Goal: Information Seeking & Learning: Learn about a topic

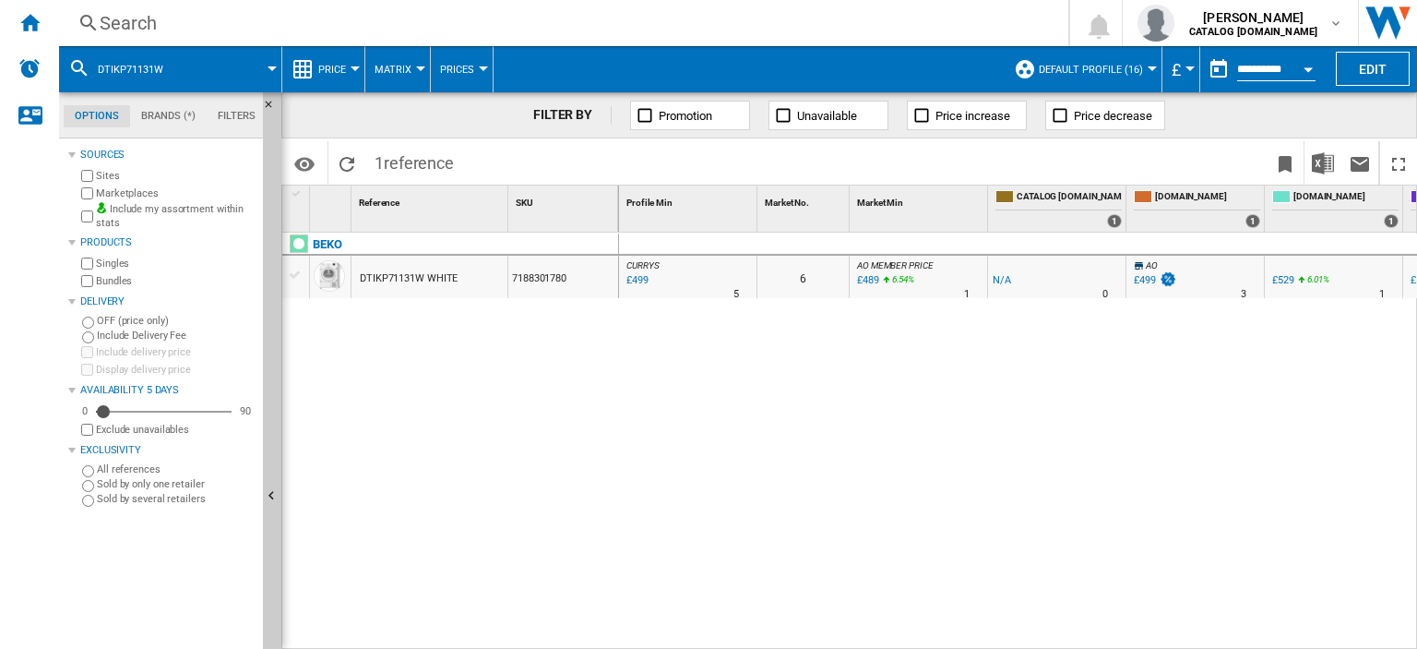
click at [131, 25] on div "Search" at bounding box center [560, 23] width 921 height 26
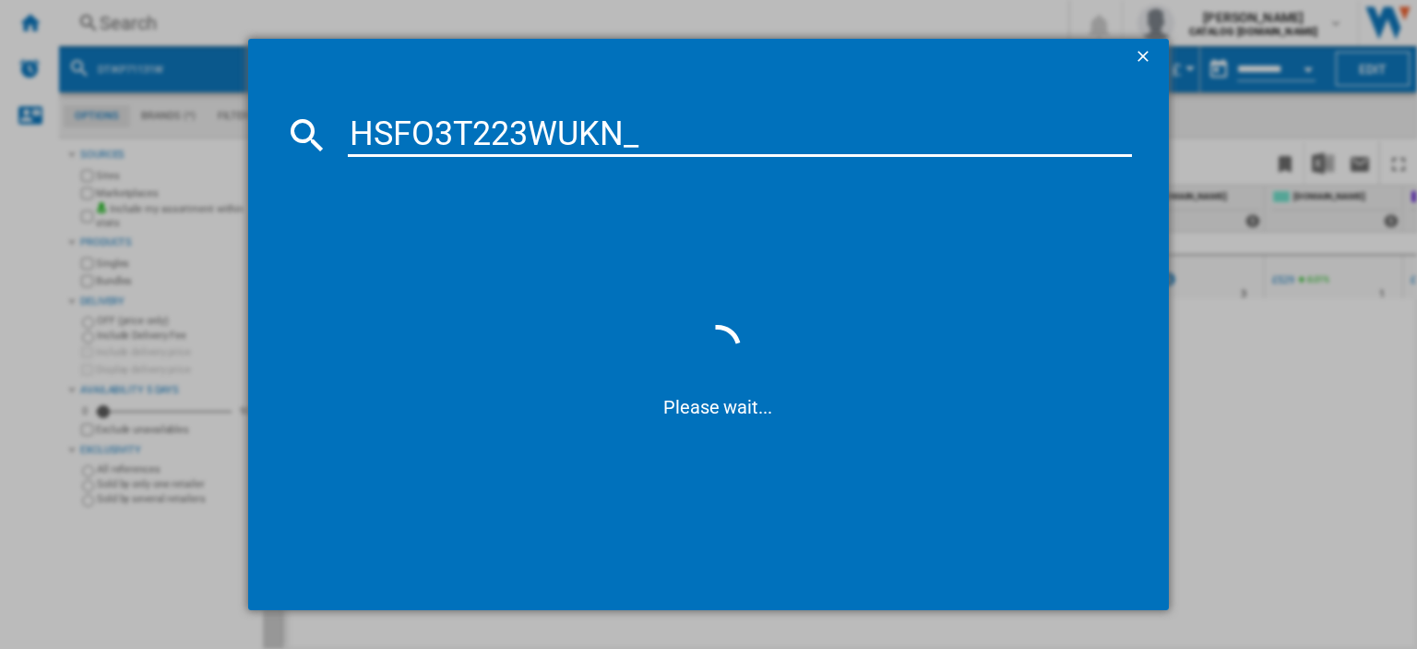
type input "HSFO3T223WUKN"
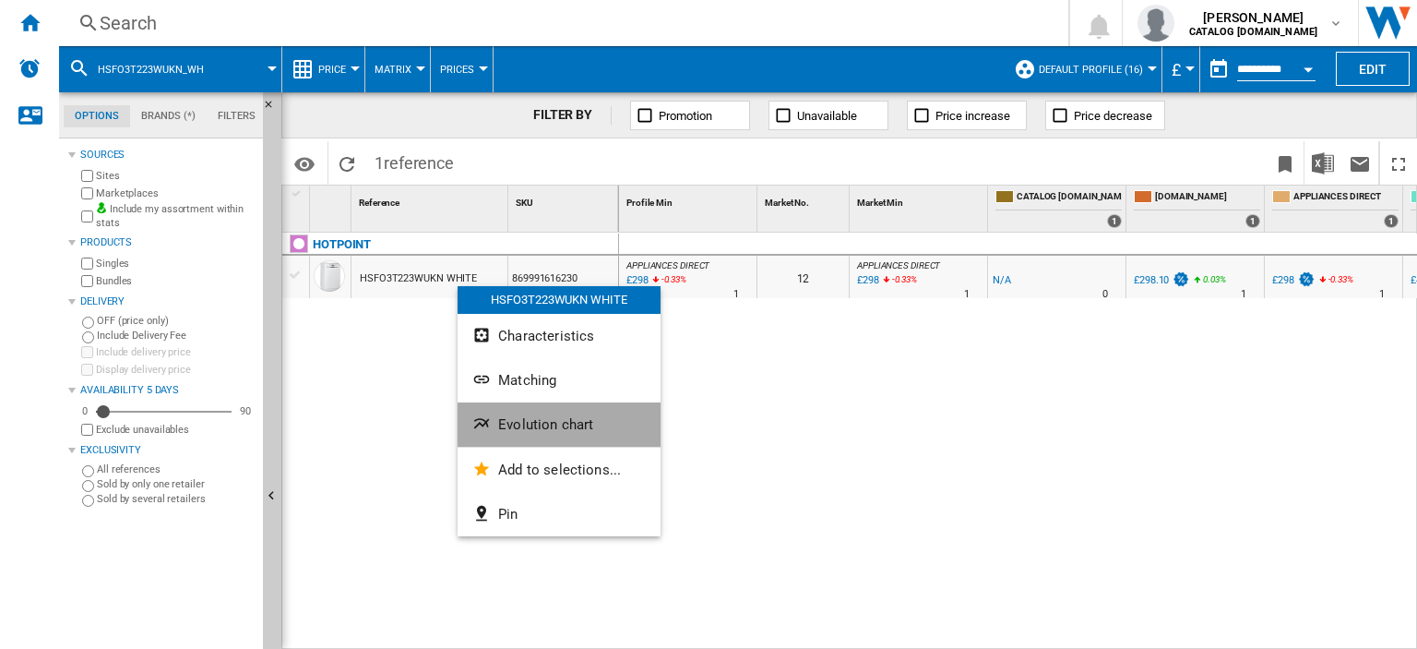
click at [527, 427] on span "Evolution chart" at bounding box center [545, 424] width 95 height 17
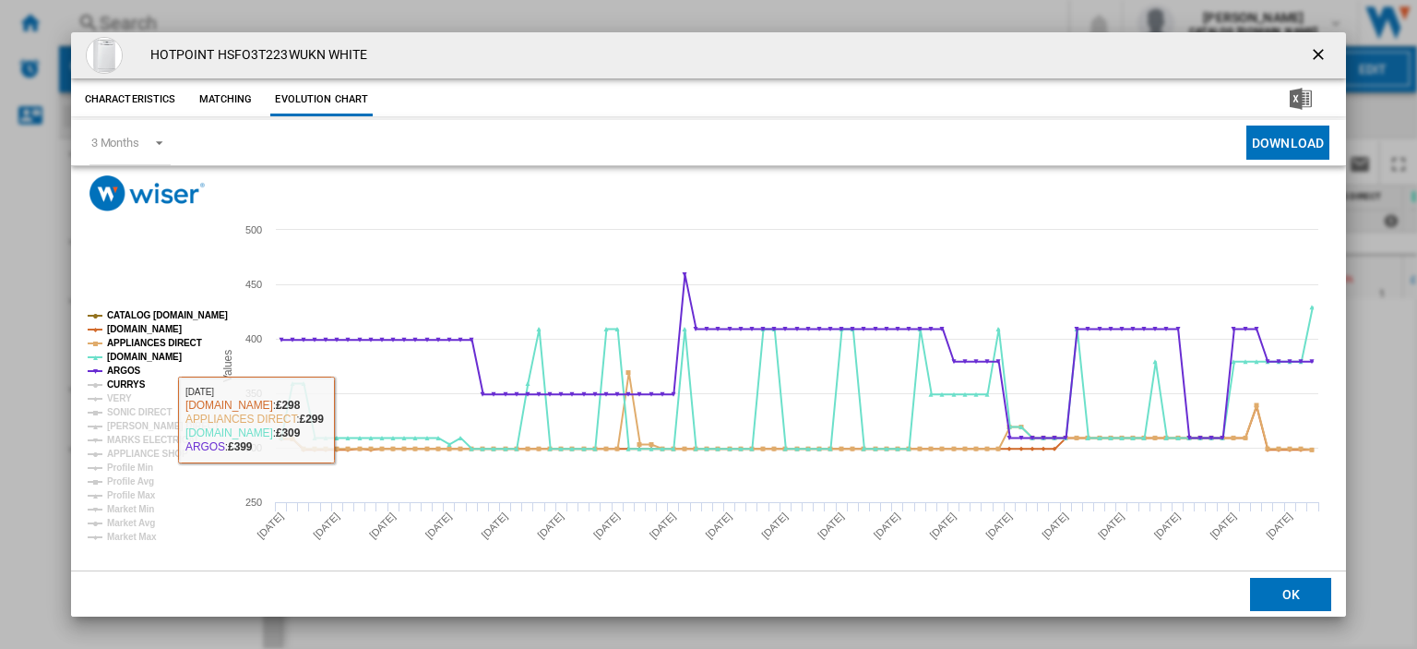
click at [126, 383] on tspan "CURRYS" at bounding box center [126, 384] width 39 height 10
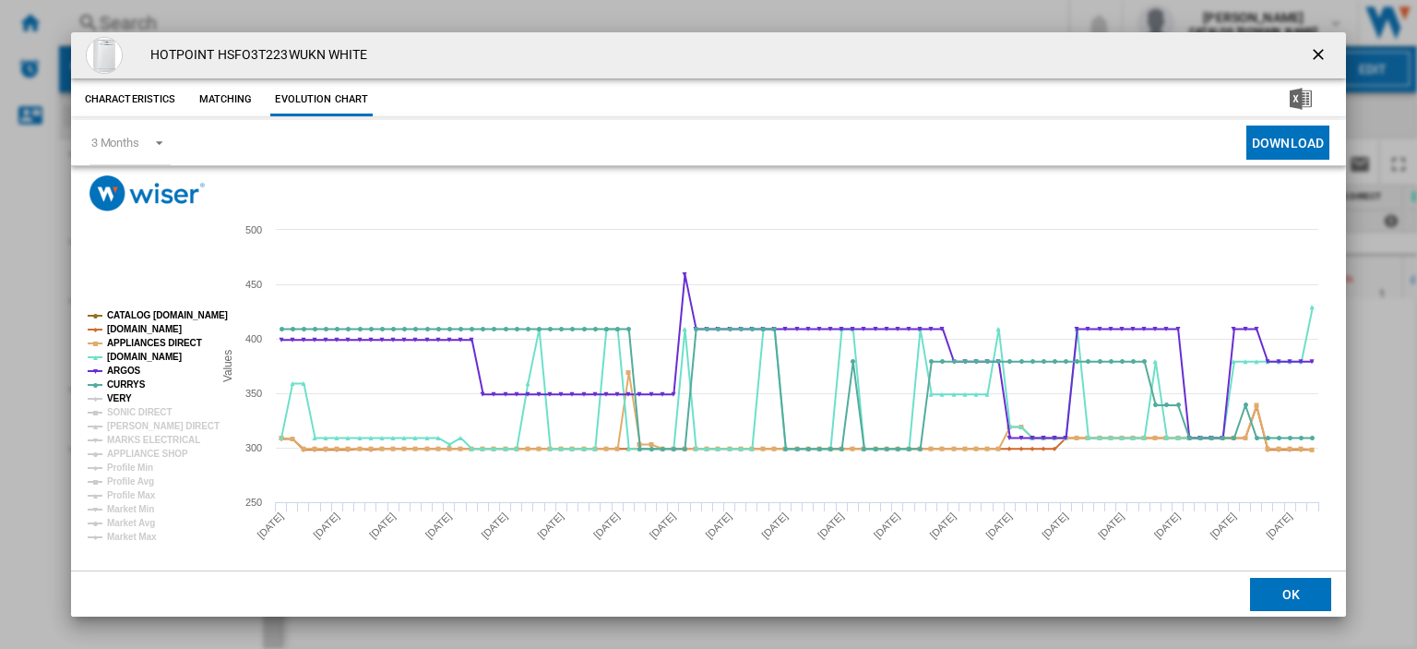
click at [126, 396] on tspan "VERY" at bounding box center [119, 398] width 25 height 10
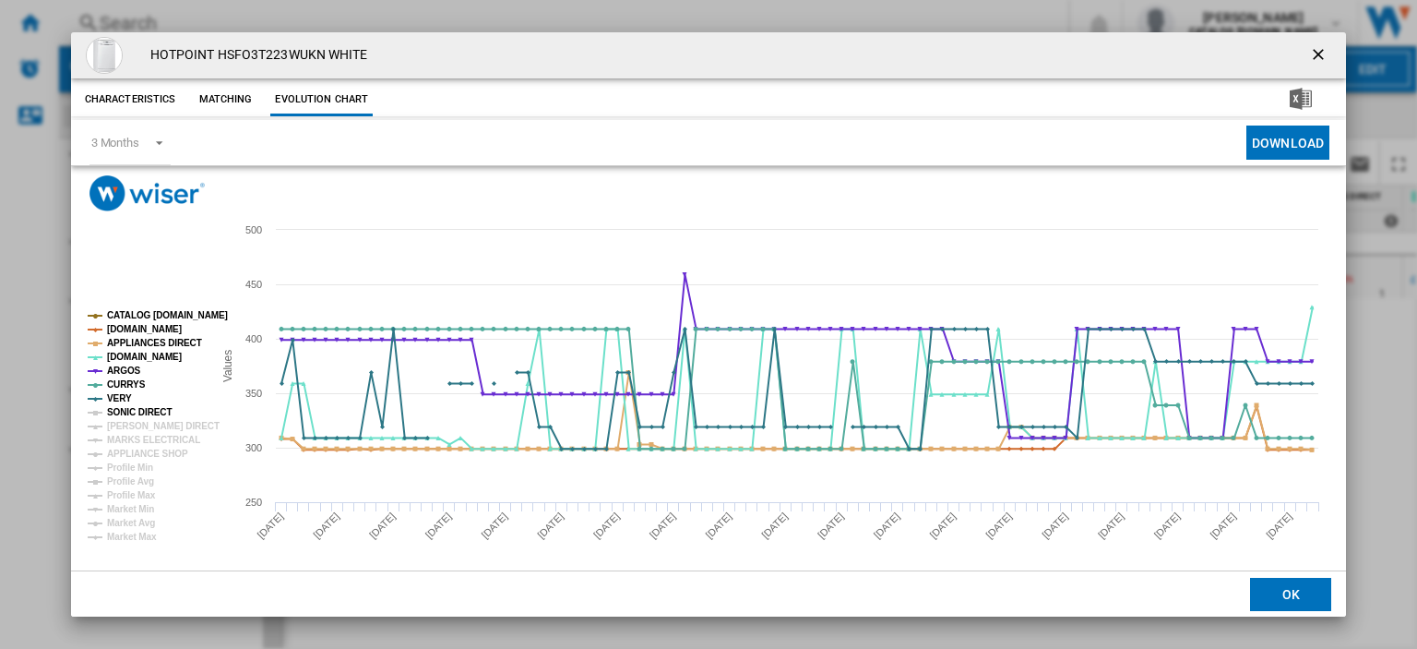
click at [129, 411] on tspan "SONIC DIRECT" at bounding box center [139, 412] width 65 height 10
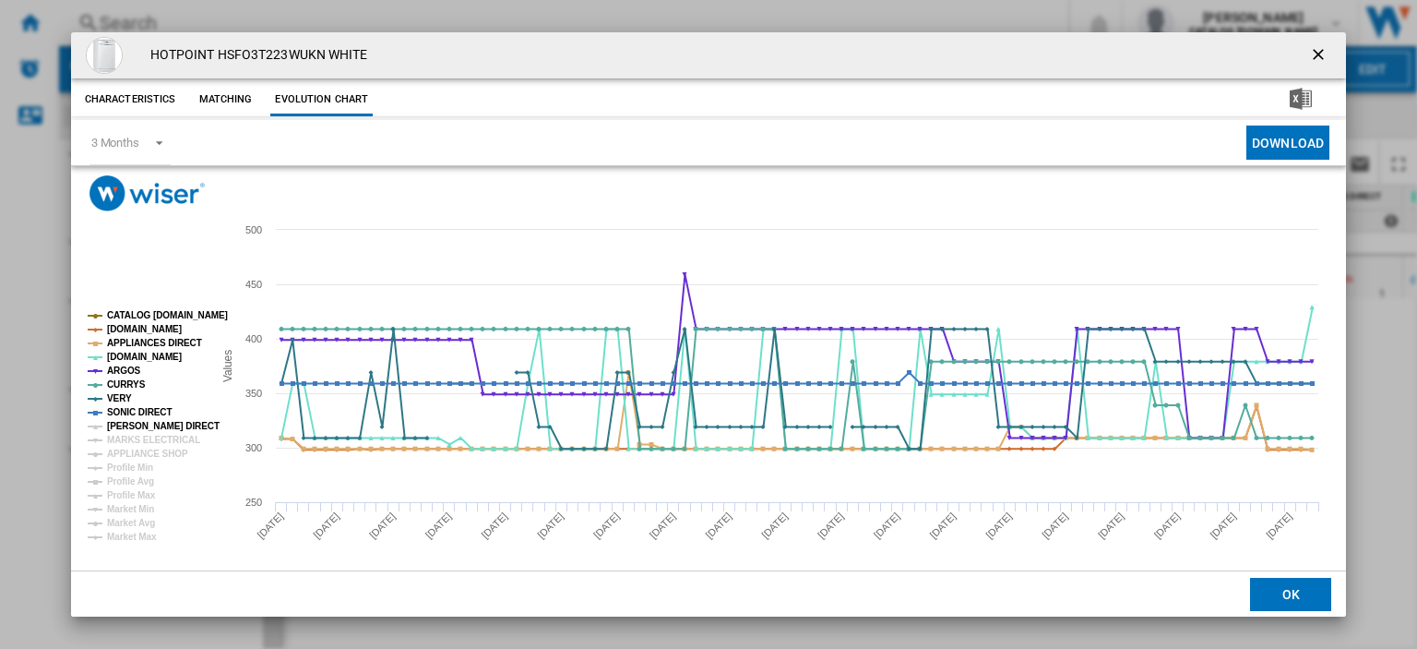
click at [126, 425] on tspan "[PERSON_NAME] DIRECT" at bounding box center [163, 426] width 113 height 10
click at [128, 442] on tspan "MARKS ELECTRICAL" at bounding box center [153, 440] width 93 height 10
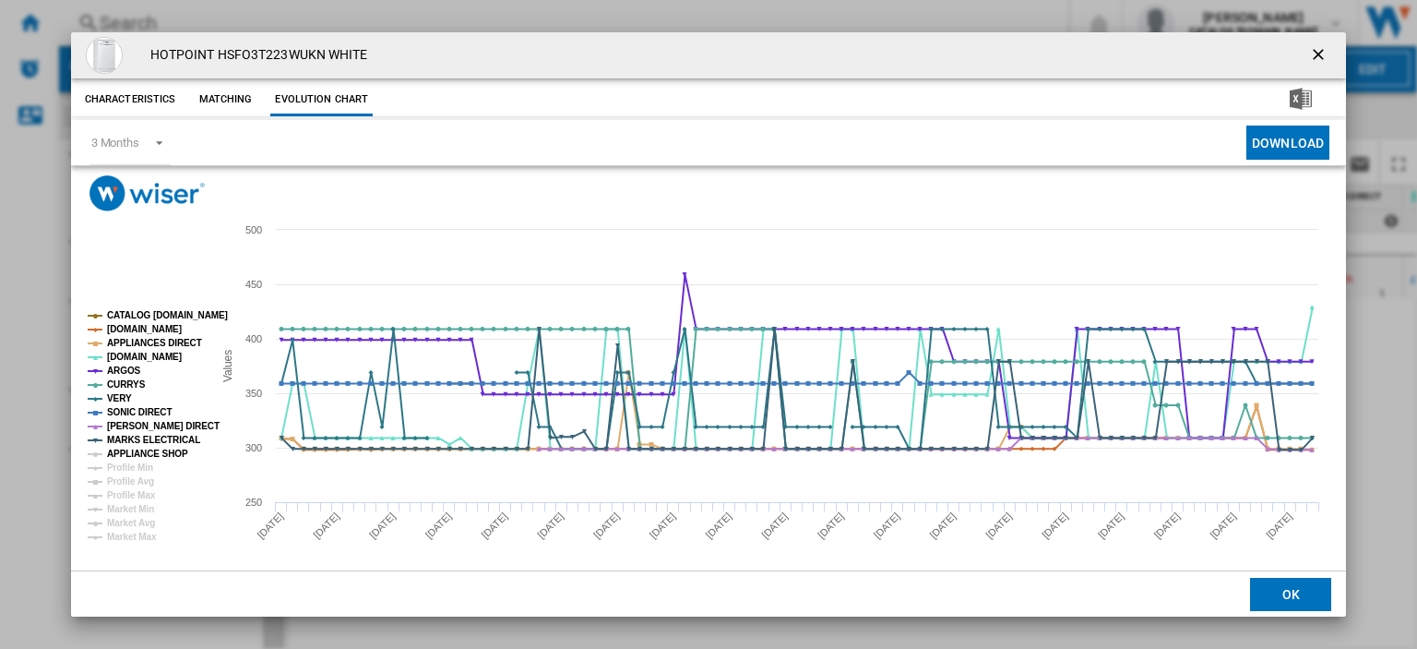
click at [132, 454] on tspan "APPLIANCE SHOP" at bounding box center [147, 453] width 81 height 10
click at [1309, 56] on ng-md-icon "getI18NText('BUTTONS.CLOSE_DIALOG')" at bounding box center [1320, 56] width 22 height 22
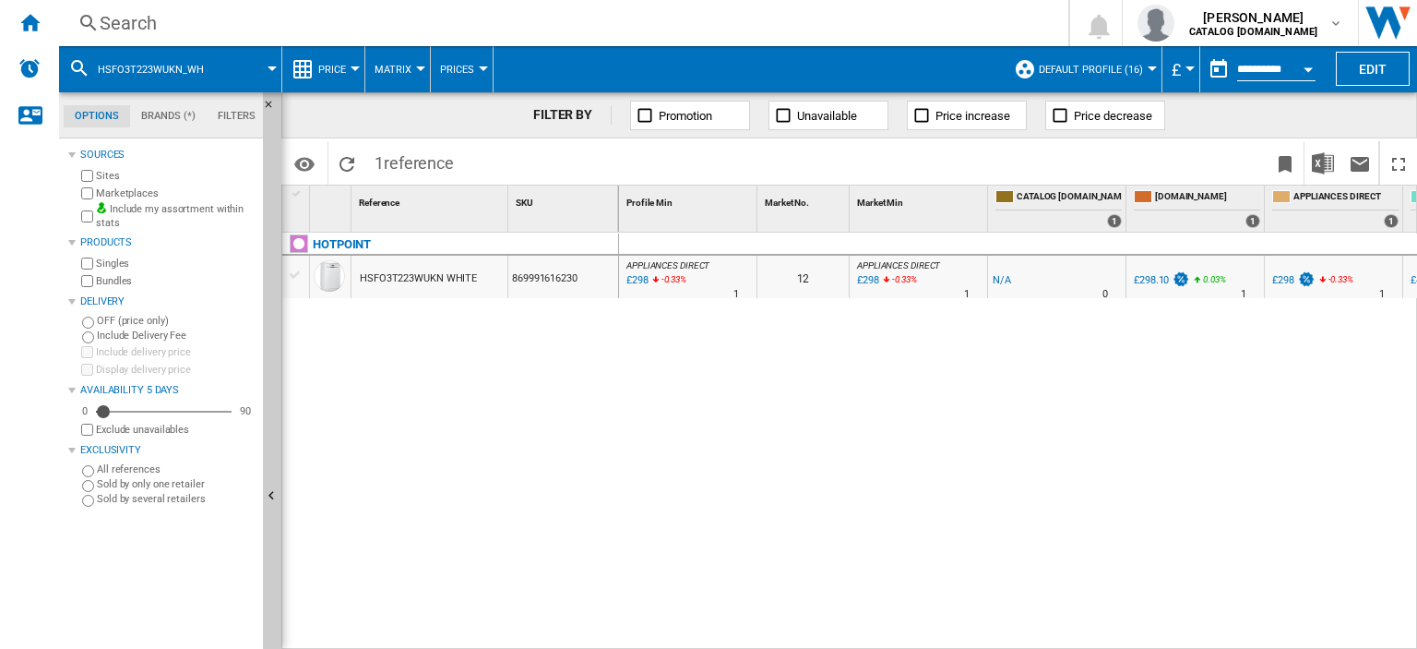
click at [136, 24] on div "Search" at bounding box center [560, 23] width 921 height 26
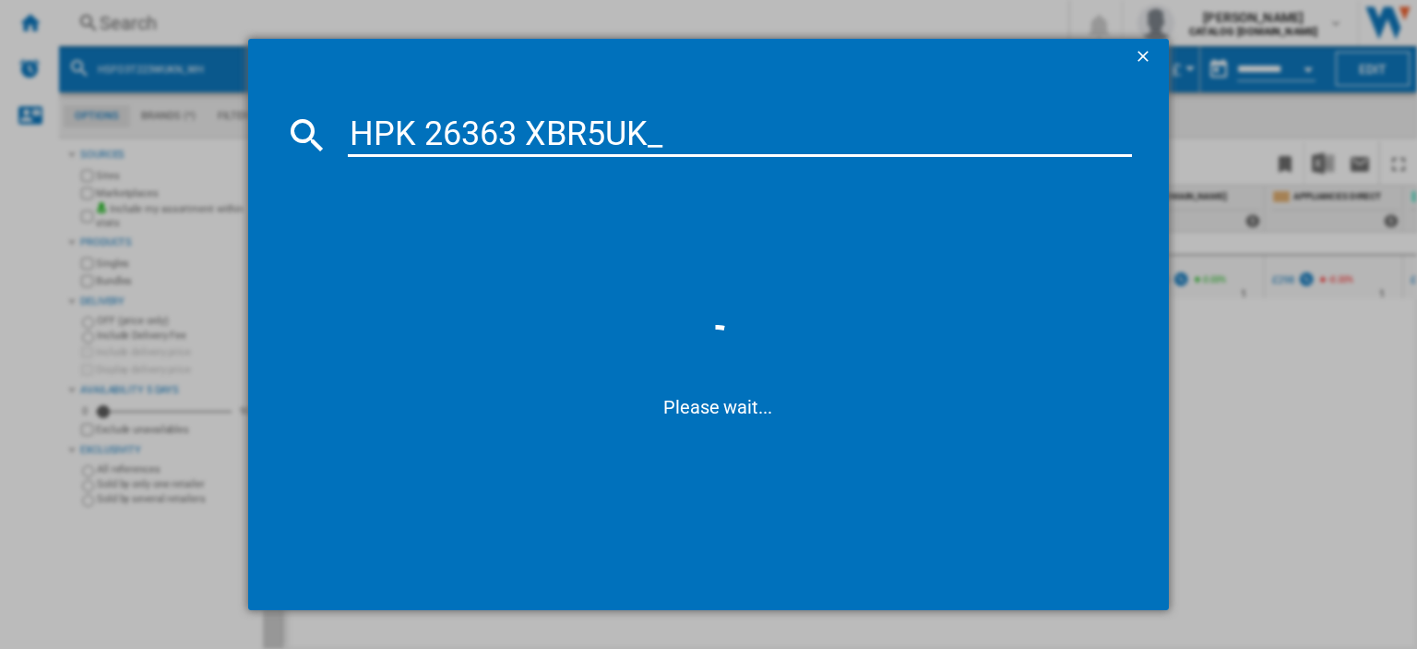
type input "HPK 26363 XBR5UK"
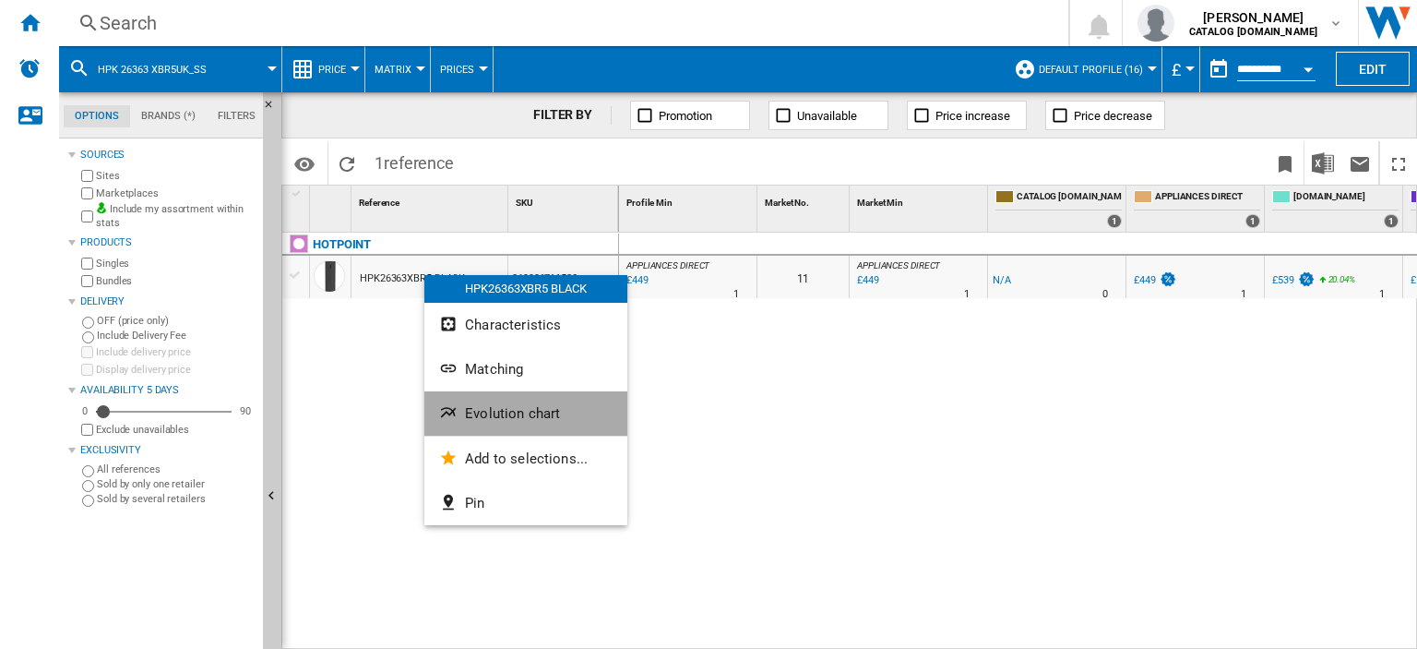
click at [506, 416] on span "Evolution chart" at bounding box center [512, 413] width 95 height 17
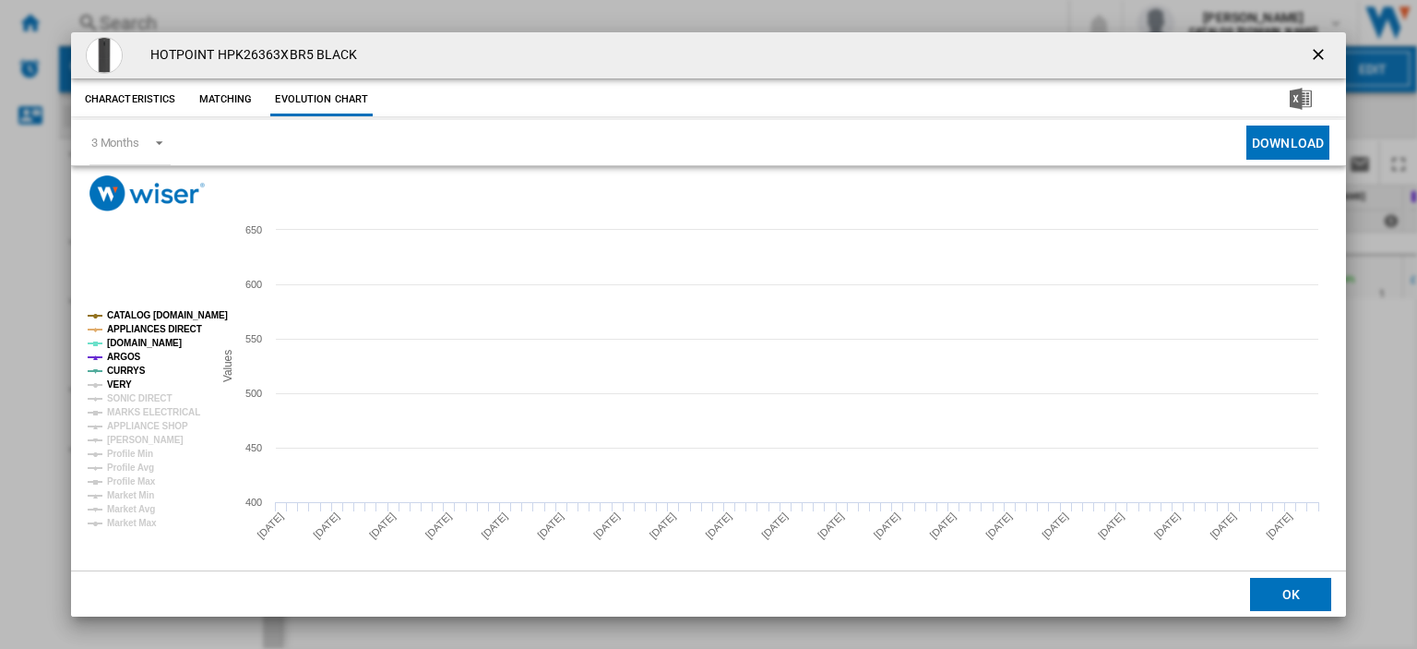
click at [125, 383] on tspan "VERY" at bounding box center [119, 384] width 25 height 10
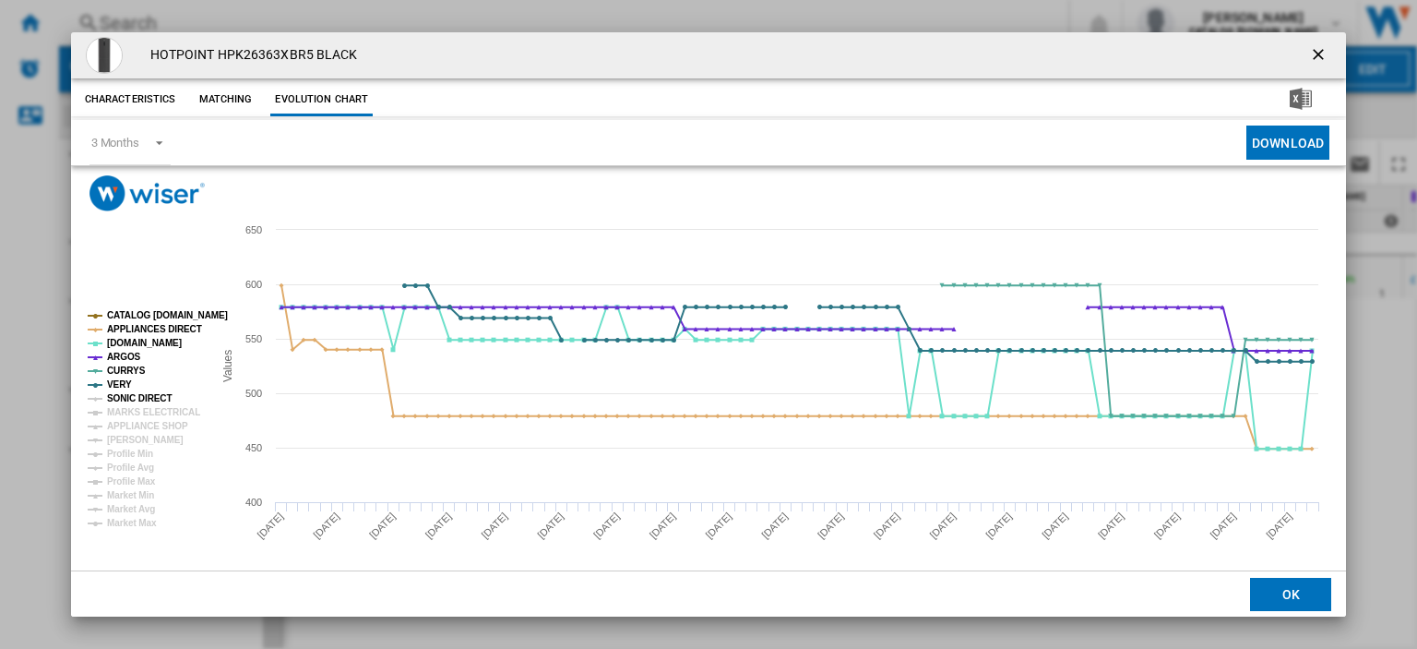
click at [129, 399] on tspan "SONIC DIRECT" at bounding box center [139, 398] width 65 height 10
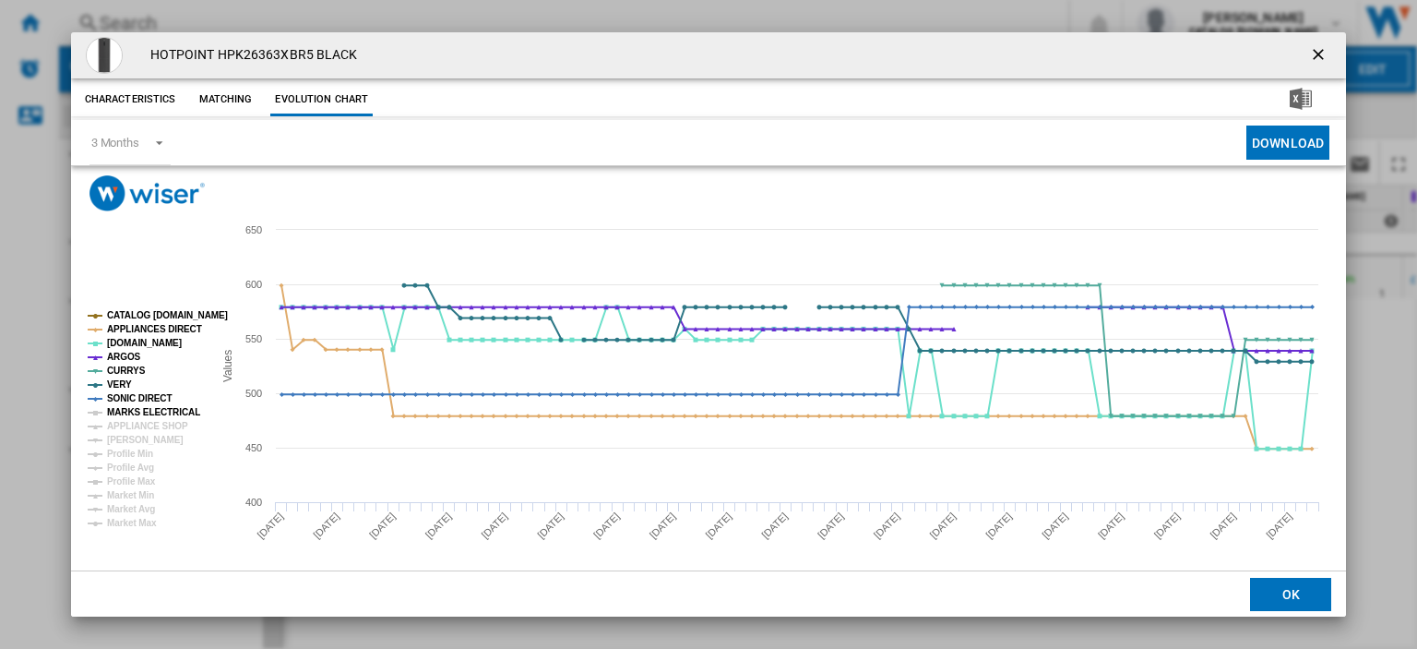
click at [129, 411] on tspan "MARKS ELECTRICAL" at bounding box center [153, 412] width 93 height 10
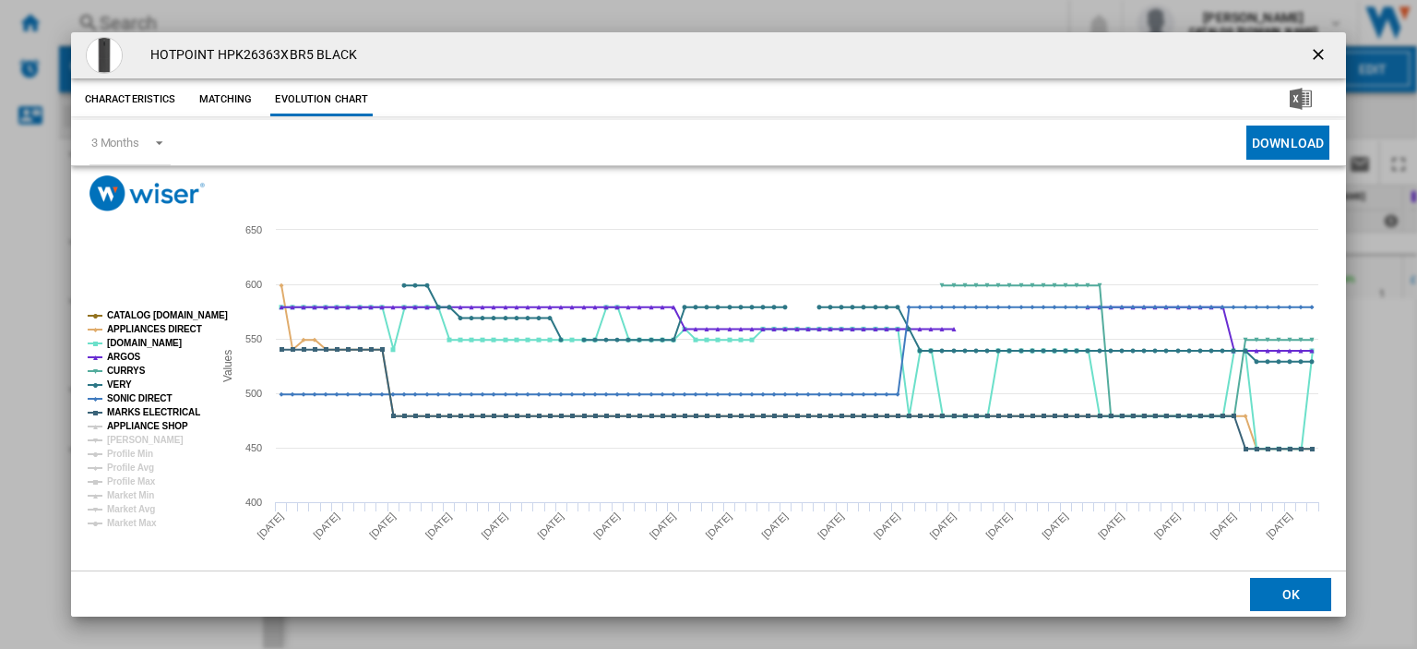
click at [135, 424] on tspan "APPLIANCE SHOP" at bounding box center [147, 426] width 81 height 10
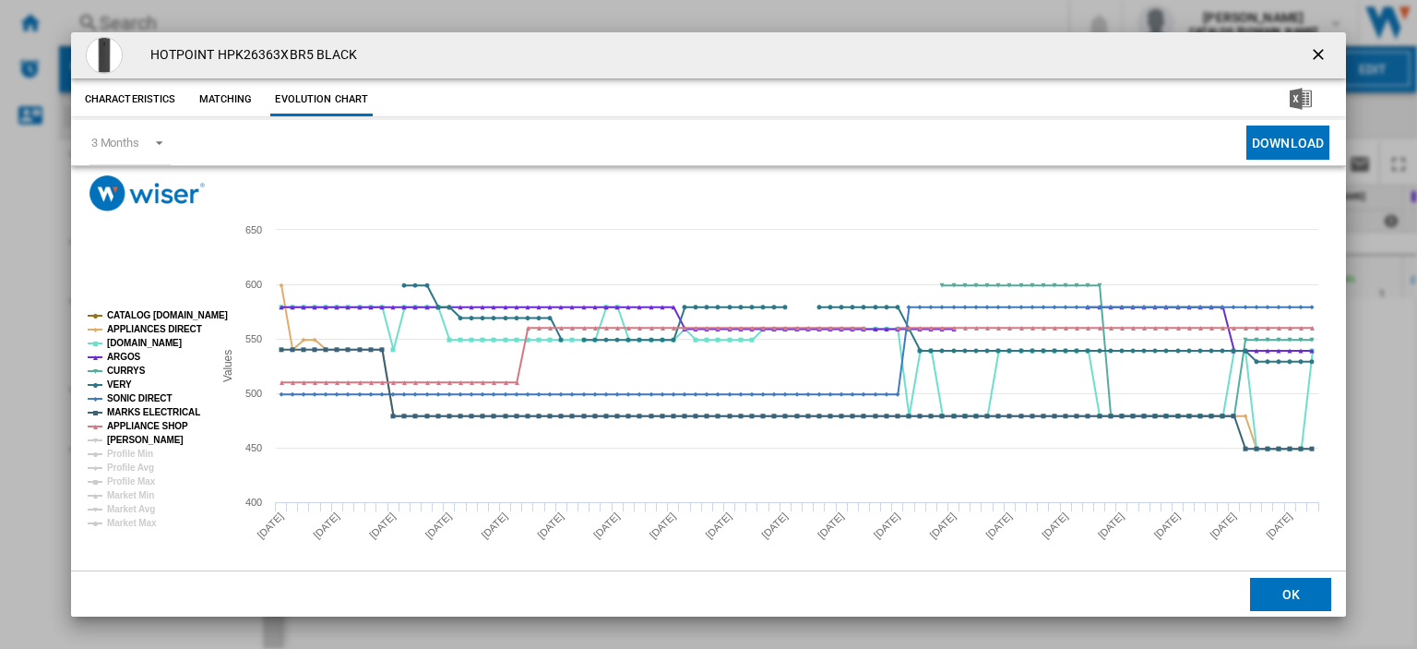
click at [135, 435] on tspan "[PERSON_NAME]" at bounding box center [145, 440] width 77 height 10
